Goal: Information Seeking & Learning: Learn about a topic

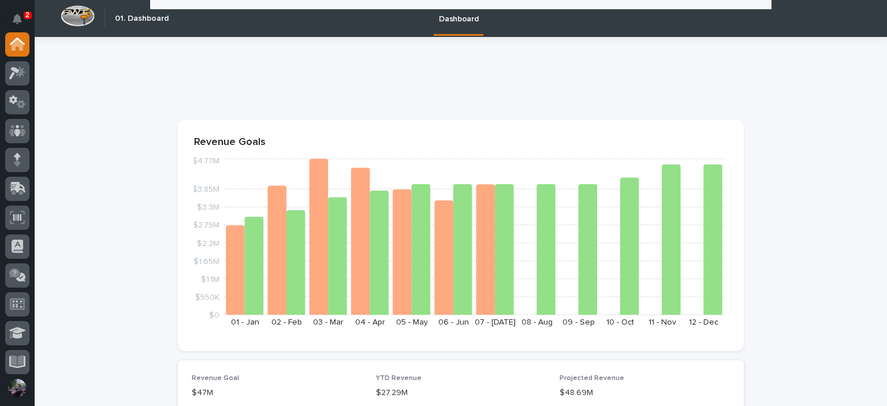
scroll to position [1308, 0]
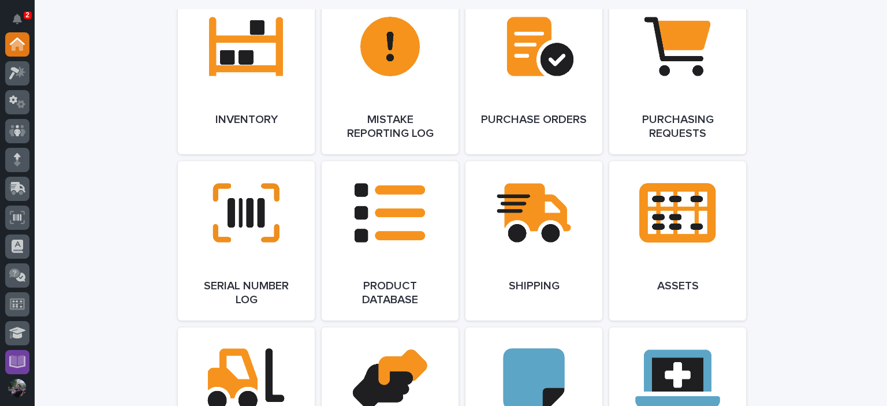
click at [14, 366] on icon at bounding box center [17, 361] width 17 height 13
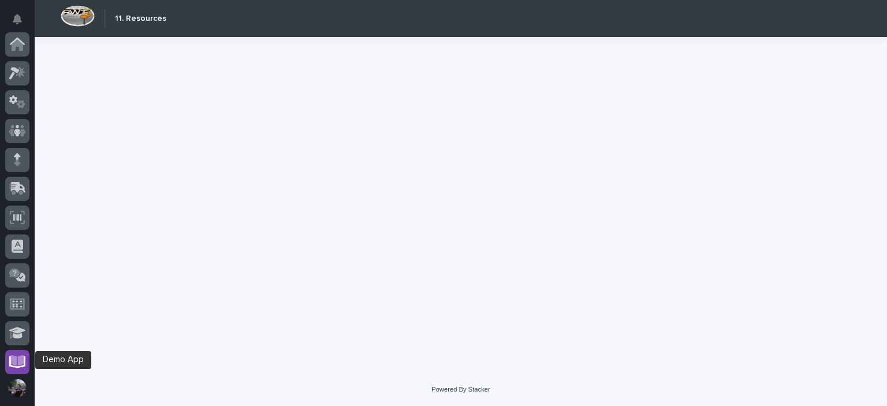
scroll to position [233, 0]
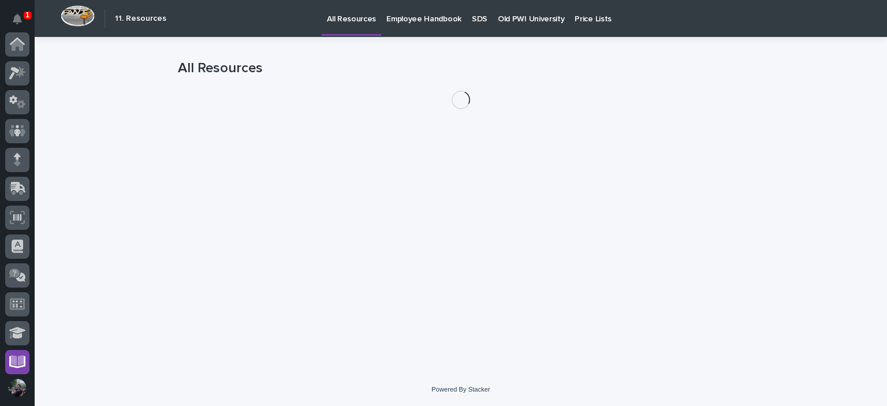
scroll to position [233, 0]
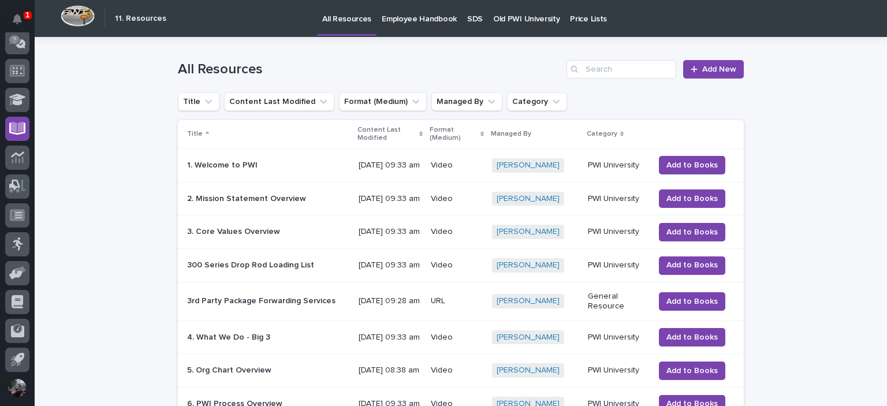
click at [520, 18] on p "Old PWI University" at bounding box center [526, 12] width 66 height 24
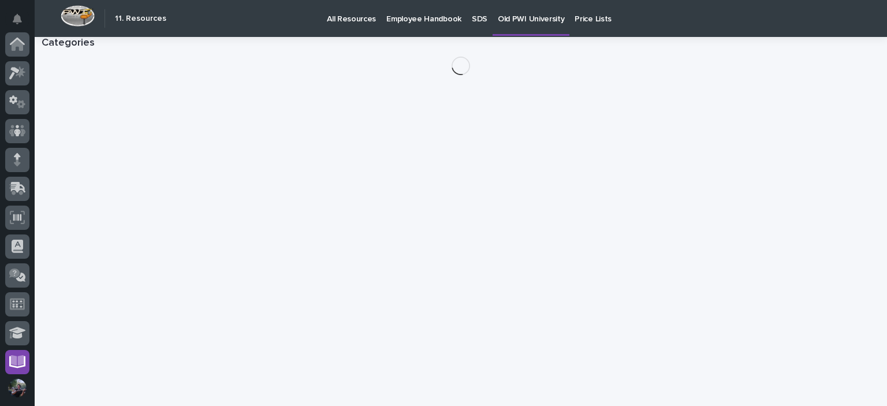
scroll to position [233, 0]
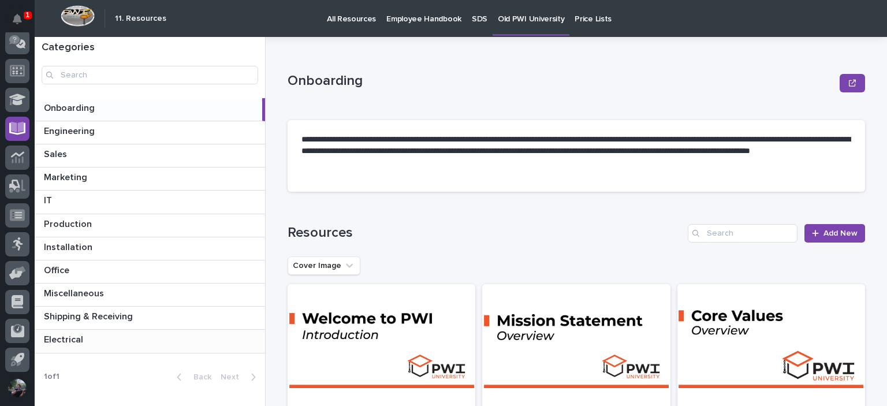
click at [103, 342] on p at bounding box center [152, 339] width 217 height 11
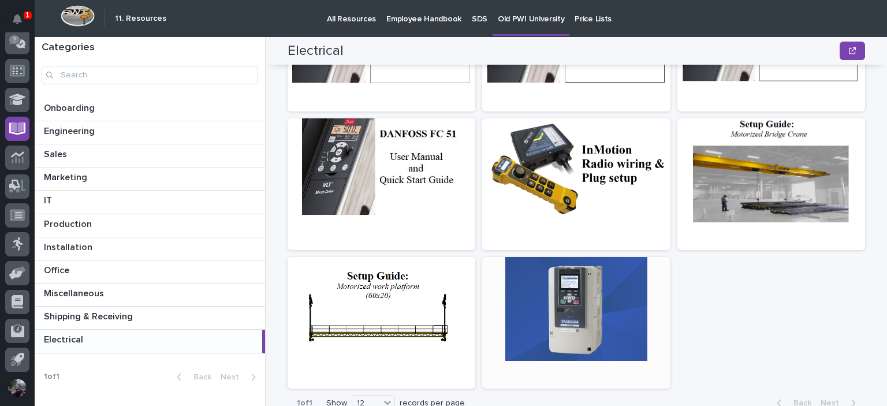
scroll to position [416, 0]
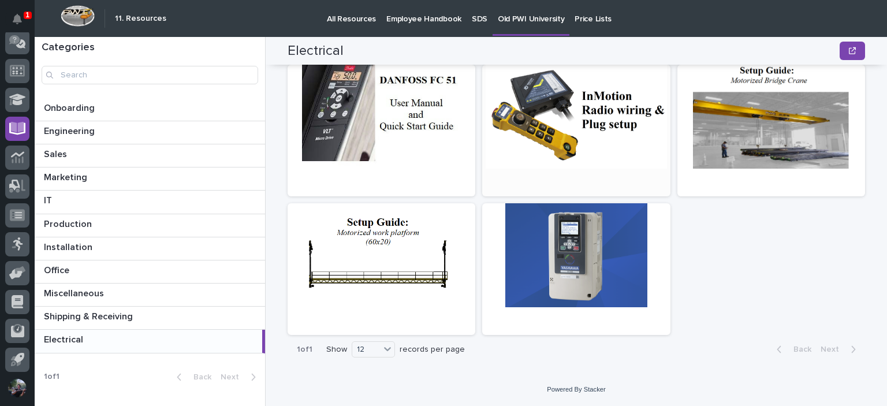
click at [594, 143] on div at bounding box center [576, 117] width 188 height 104
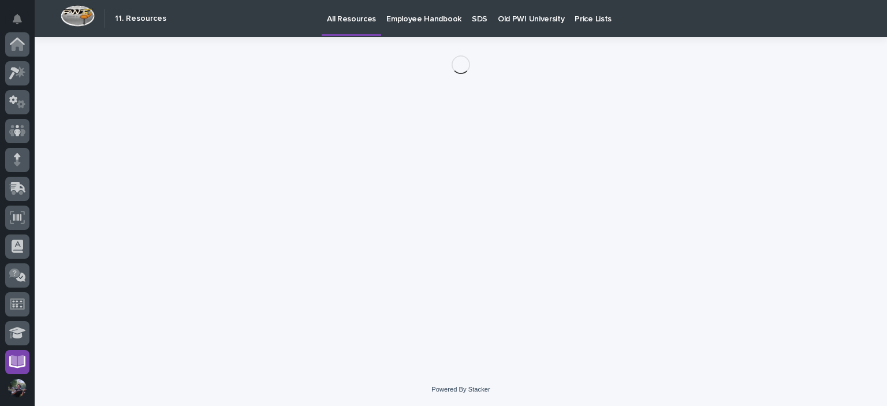
scroll to position [233, 0]
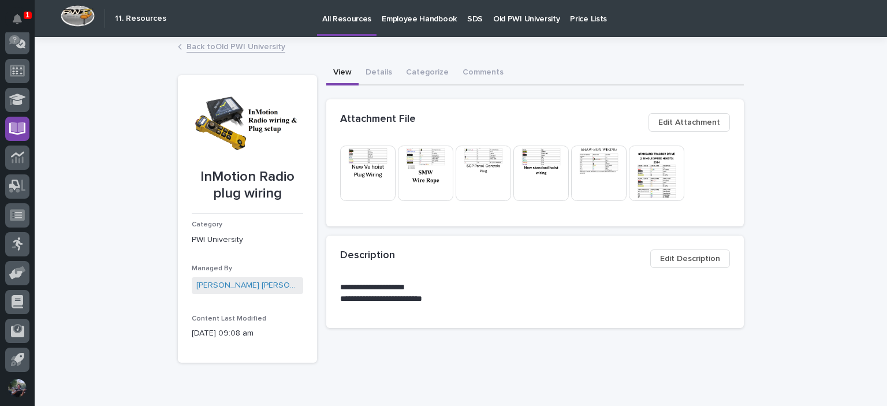
click at [666, 162] on img at bounding box center [656, 173] width 55 height 55
